Goal: Information Seeking & Learning: Learn about a topic

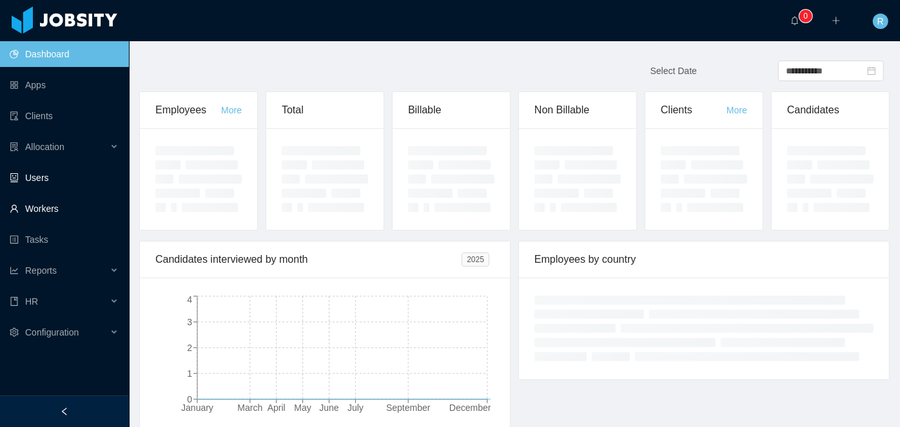
click at [46, 209] on link "Workers" at bounding box center [64, 209] width 109 height 26
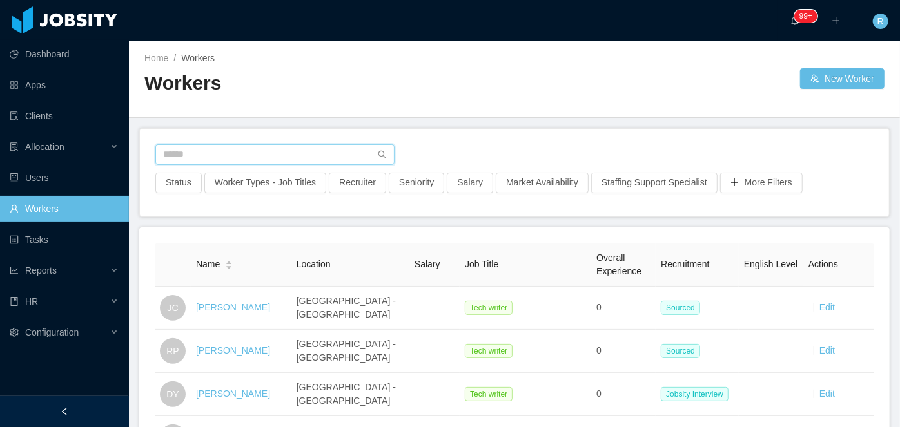
click at [281, 153] on input "text" at bounding box center [274, 154] width 239 height 21
type input "*"
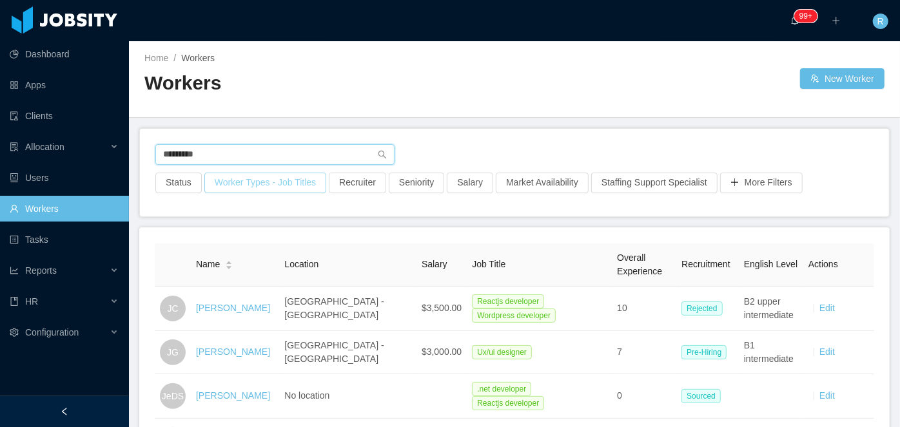
type input "********"
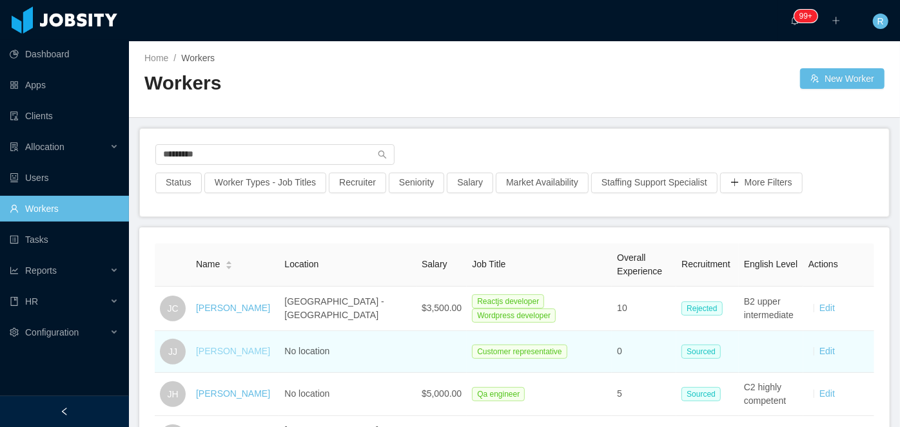
click at [233, 349] on link "[PERSON_NAME]" at bounding box center [233, 351] width 74 height 10
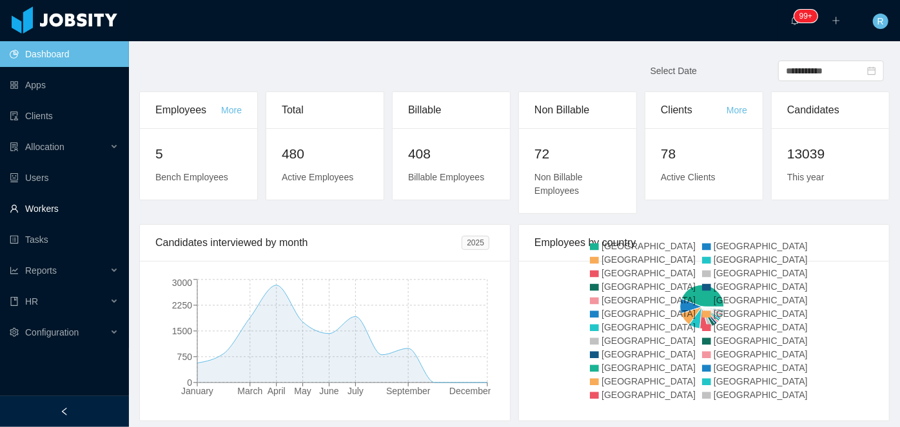
click at [35, 208] on link "Workers" at bounding box center [64, 209] width 109 height 26
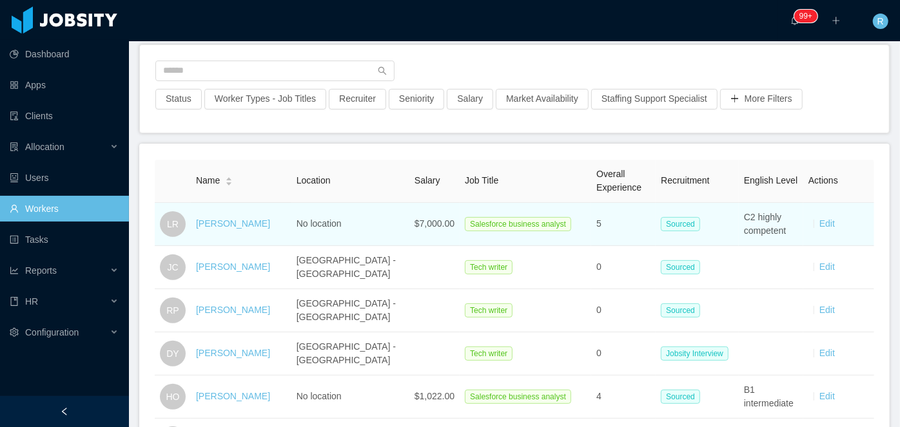
scroll to position [86, 0]
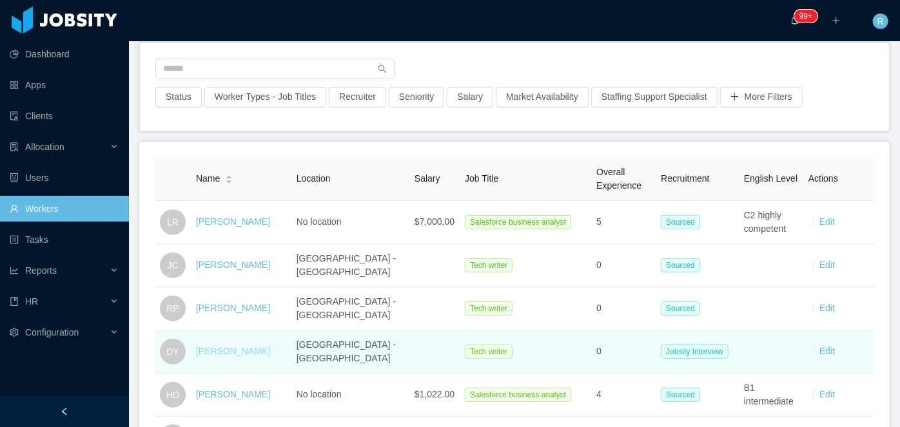
click at [233, 346] on link "[PERSON_NAME]" at bounding box center [233, 351] width 74 height 10
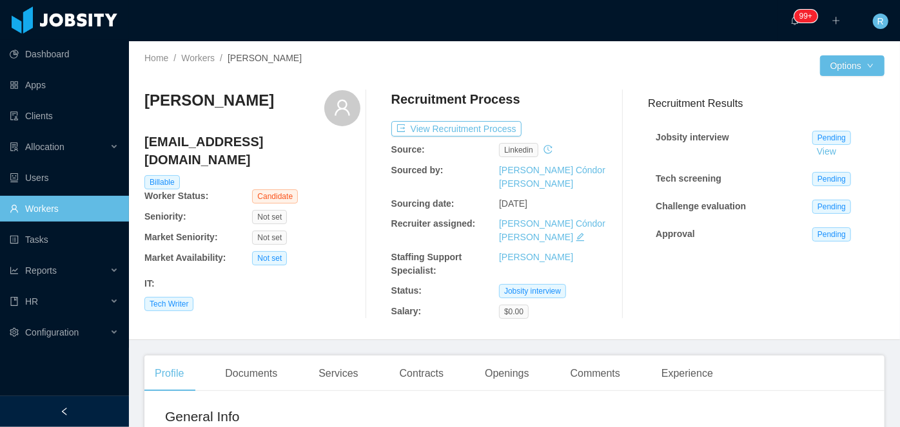
click at [67, 220] on link "Workers" at bounding box center [64, 209] width 109 height 26
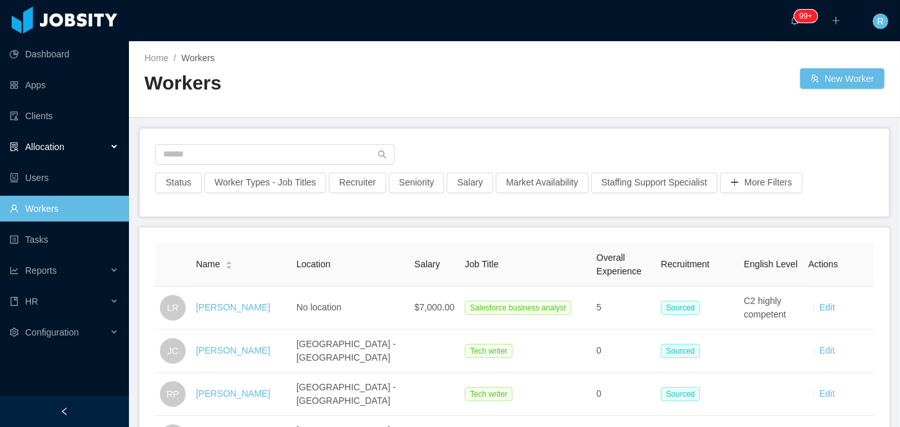
click at [60, 145] on span "Allocation" at bounding box center [44, 147] width 39 height 10
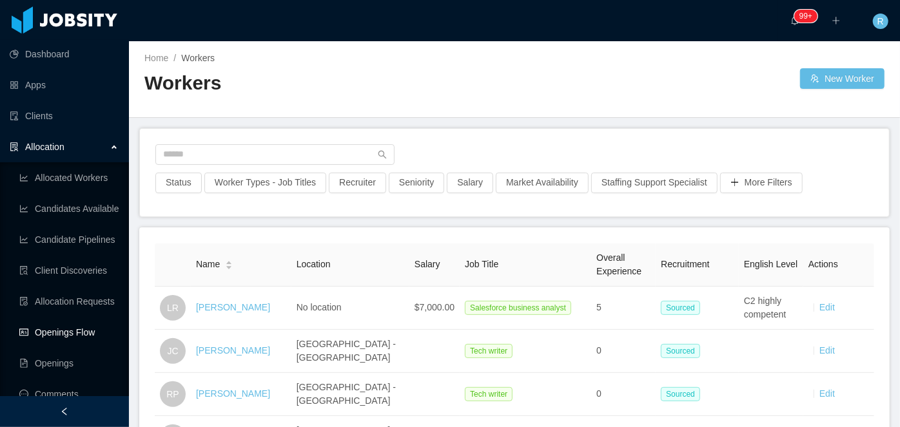
click at [66, 332] on link "Openings Flow" at bounding box center [68, 333] width 99 height 26
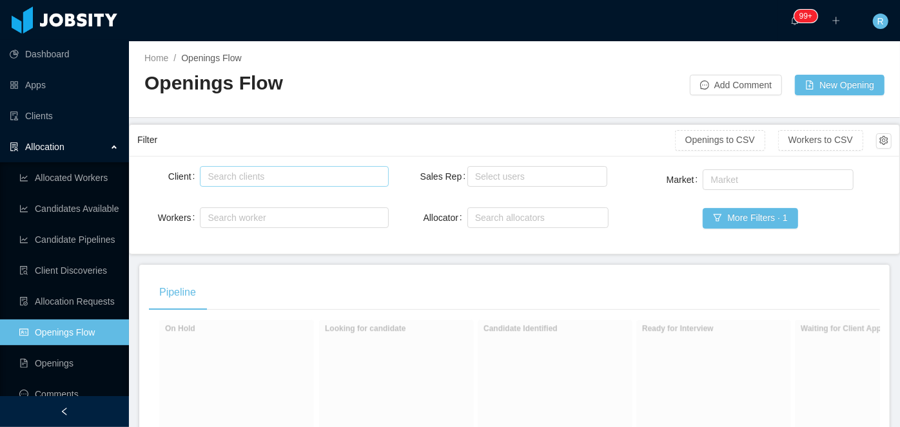
click at [259, 178] on div "Search clients" at bounding box center [290, 176] width 167 height 13
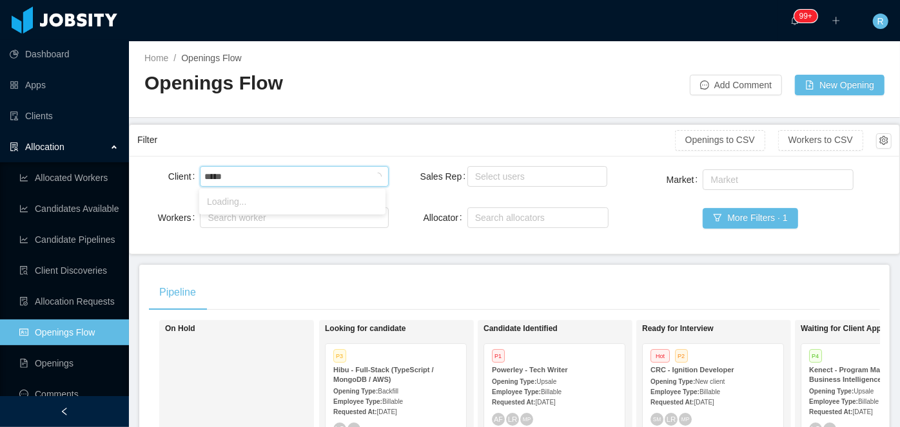
type input "******"
click at [264, 196] on li "Zocdoc" at bounding box center [292, 201] width 186 height 21
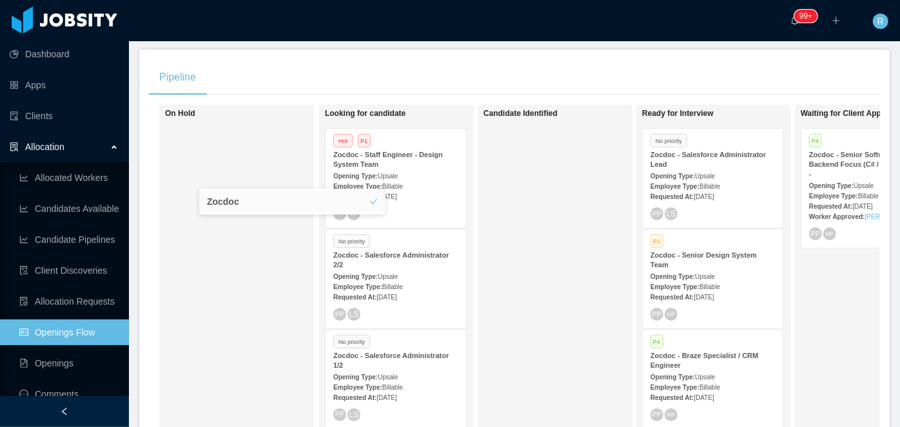
scroll to position [217, 0]
click at [420, 306] on div "PP LS" at bounding box center [395, 312] width 125 height 13
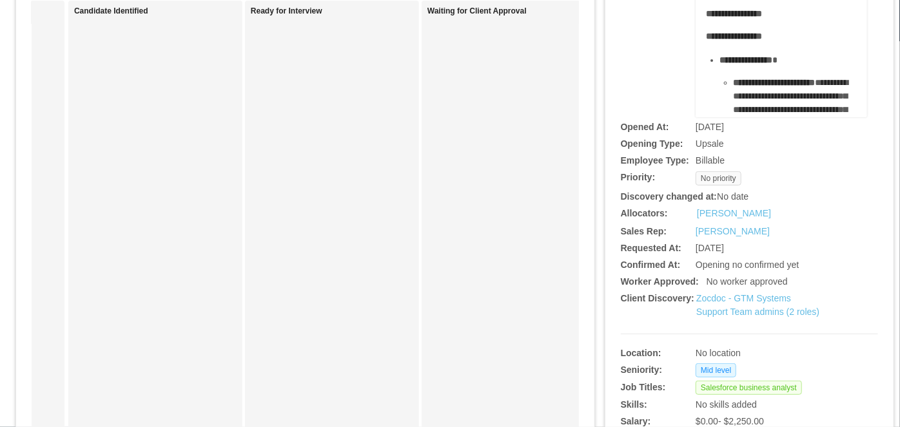
scroll to position [137, 0]
click at [742, 309] on link "Zocdoc - GTM Systems Support Team admins (2 roles)" at bounding box center [757, 305] width 123 height 24
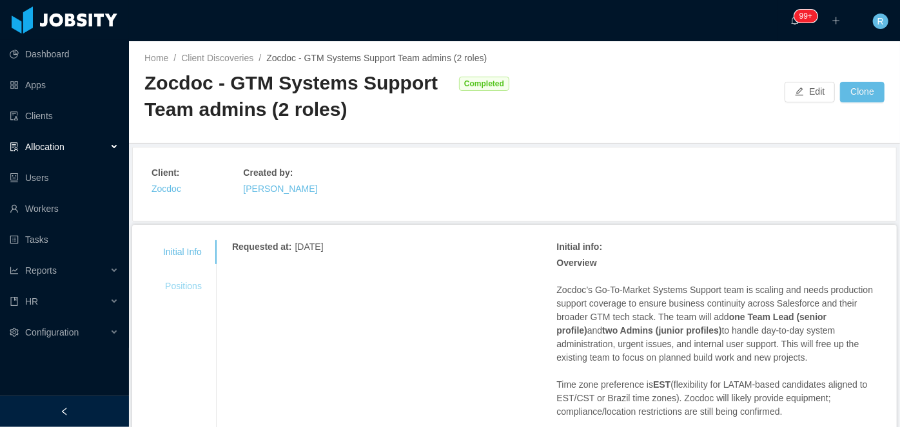
click at [180, 284] on div "Positions" at bounding box center [183, 287] width 70 height 24
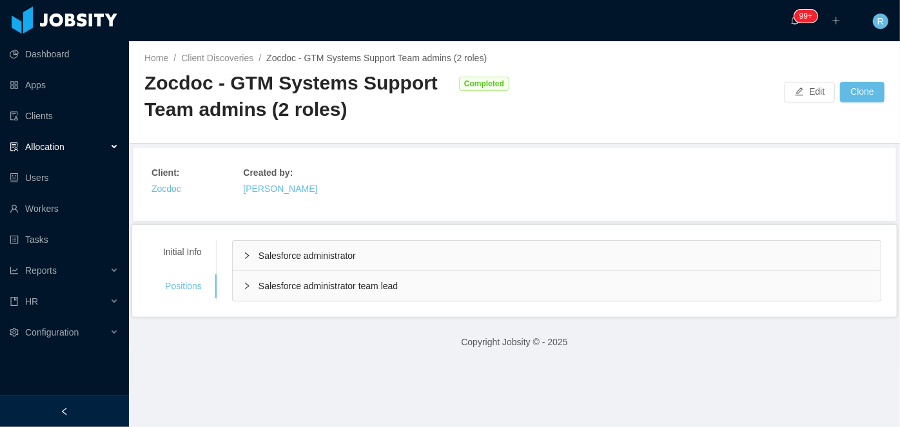
click at [332, 255] on span "Salesforce administrator" at bounding box center [306, 256] width 97 height 10
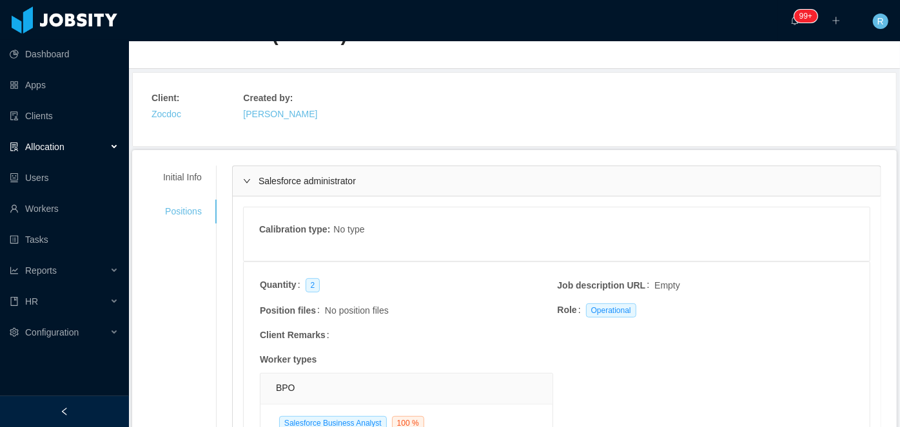
scroll to position [58, 0]
